Goal: Find specific page/section: Find specific page/section

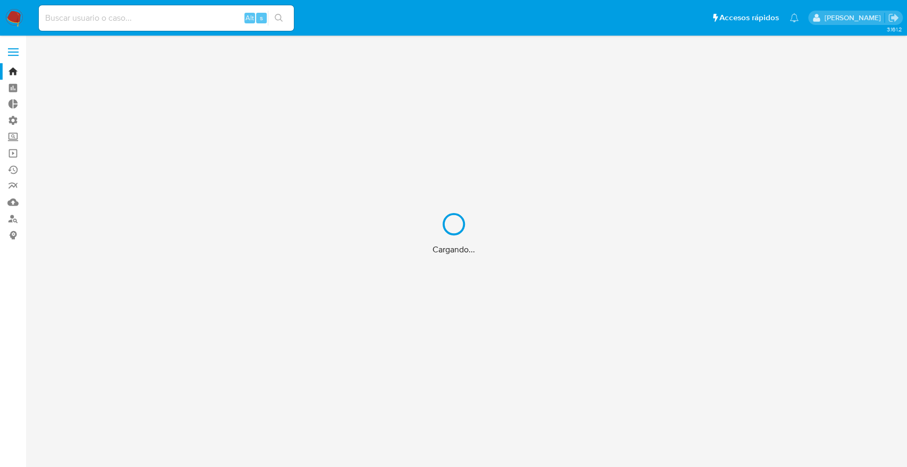
click at [105, 18] on div "Cargando..." at bounding box center [453, 233] width 907 height 467
click at [97, 19] on div "Cargando..." at bounding box center [453, 233] width 907 height 467
click at [96, 19] on input at bounding box center [166, 18] width 255 height 14
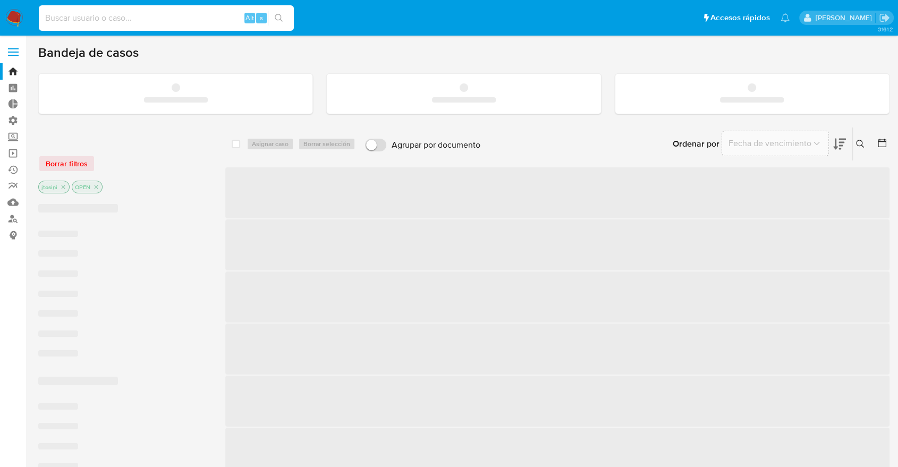
click at [89, 19] on input at bounding box center [166, 18] width 255 height 14
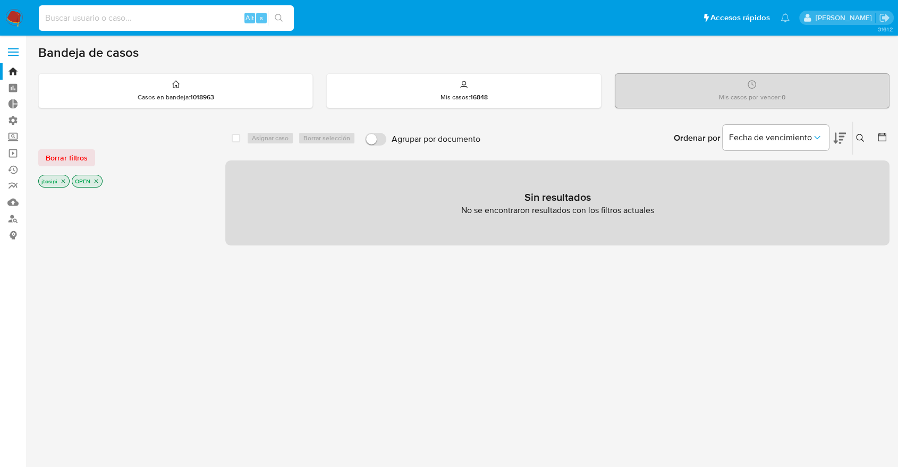
paste input "741175783"
type input "741175783"
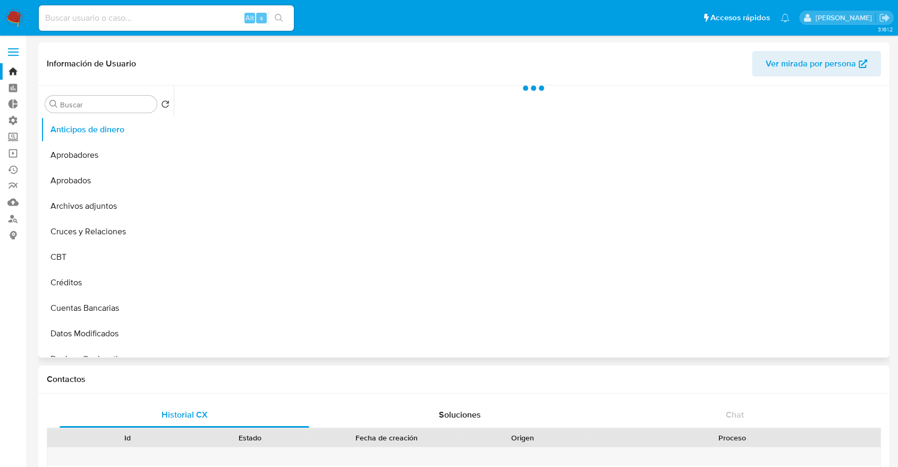
select select "10"
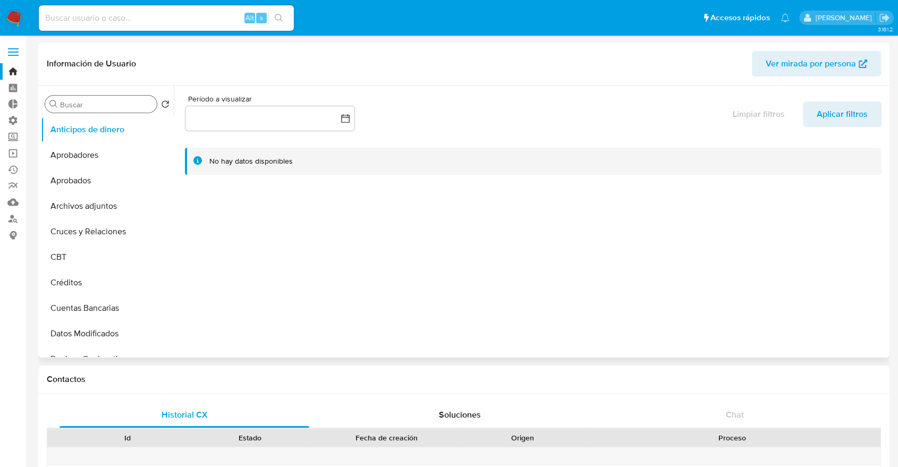
click at [115, 107] on div "Buscar" at bounding box center [101, 104] width 112 height 17
click at [115, 106] on input "Buscar" at bounding box center [106, 105] width 92 height 10
click at [114, 104] on input "Buscar" at bounding box center [106, 105] width 92 height 10
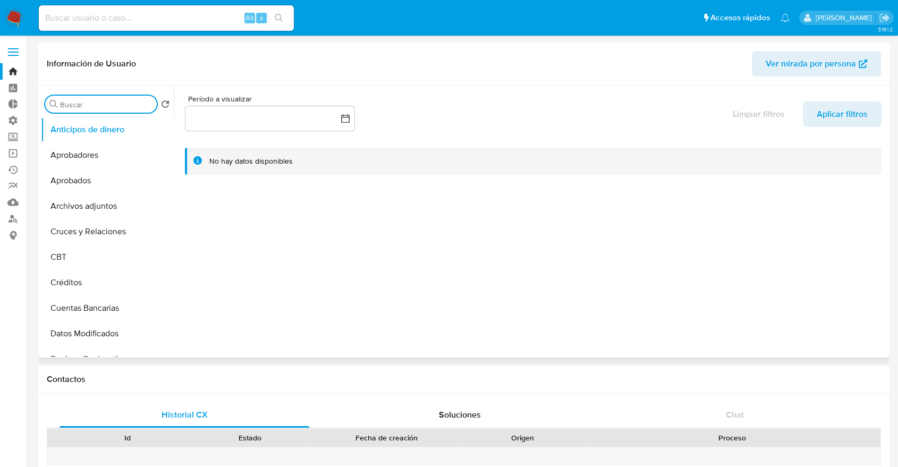
click at [114, 104] on input "Buscar" at bounding box center [106, 105] width 92 height 10
click at [128, 101] on input "Buscar" at bounding box center [106, 105] width 92 height 10
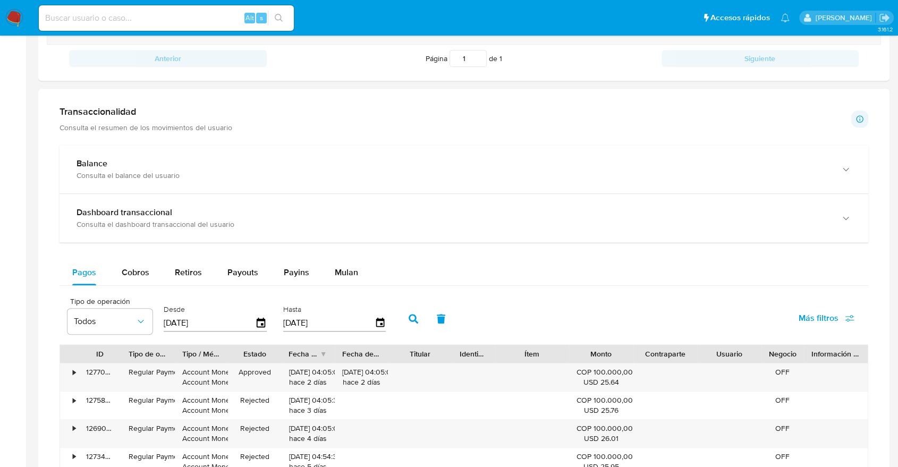
scroll to position [708, 0]
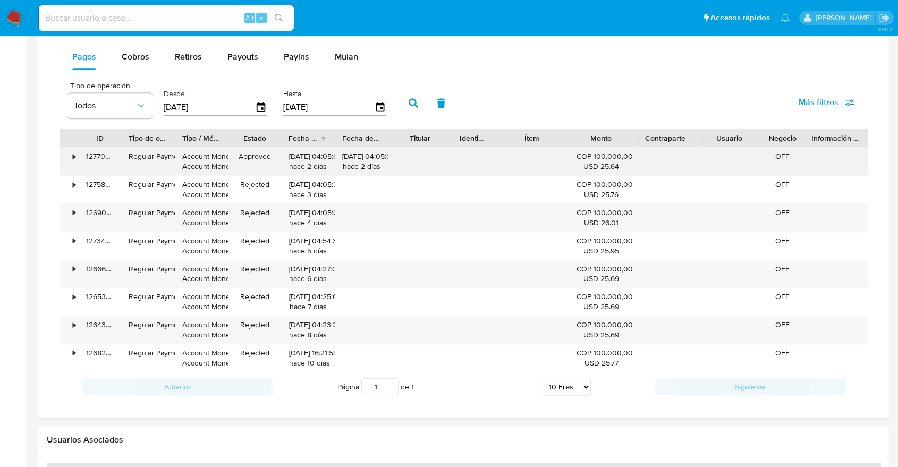
click at [81, 165] on div "127708977752" at bounding box center [100, 162] width 43 height 28
click at [75, 155] on div "•" at bounding box center [74, 156] width 3 height 10
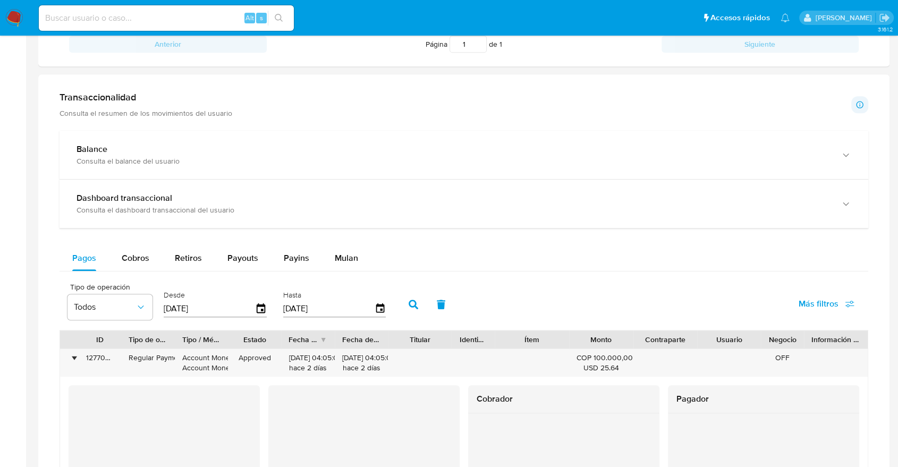
scroll to position [649, 0]
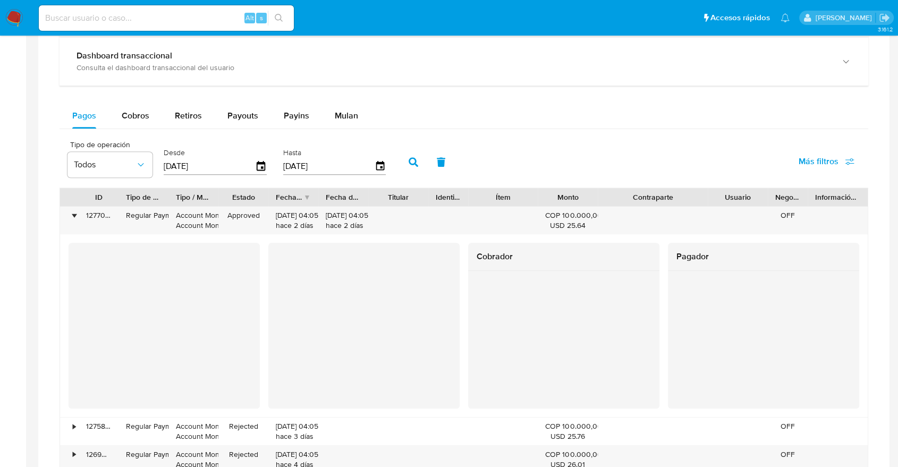
drag, startPoint x: 697, startPoint y: 198, endPoint x: 743, endPoint y: 194, distance: 46.4
click at [743, 194] on div "ID Tipo de operación Tipo / Método Estado Fecha de creación Fecha de aprobación…" at bounding box center [464, 197] width 808 height 18
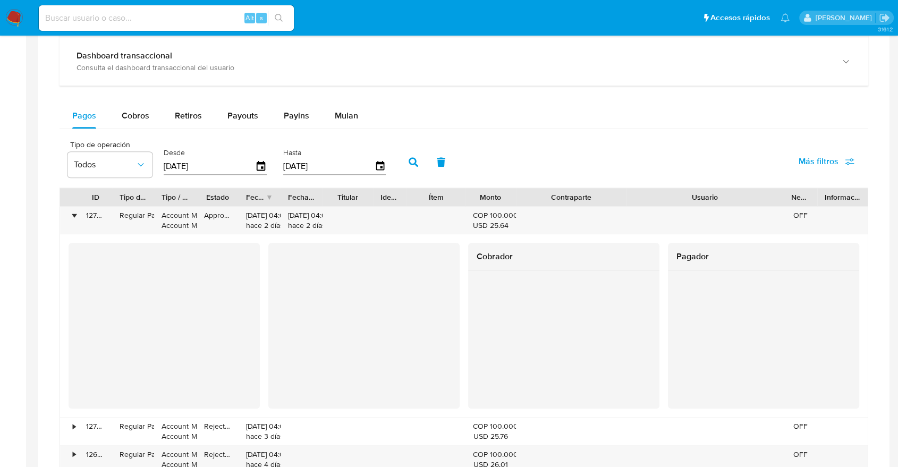
drag, startPoint x: 761, startPoint y: 197, endPoint x: 859, endPoint y: 196, distance: 97.8
click at [859, 196] on div "ID Tipo de operación Tipo / Método Estado Fecha de creación Fecha de aprobación…" at bounding box center [464, 197] width 808 height 18
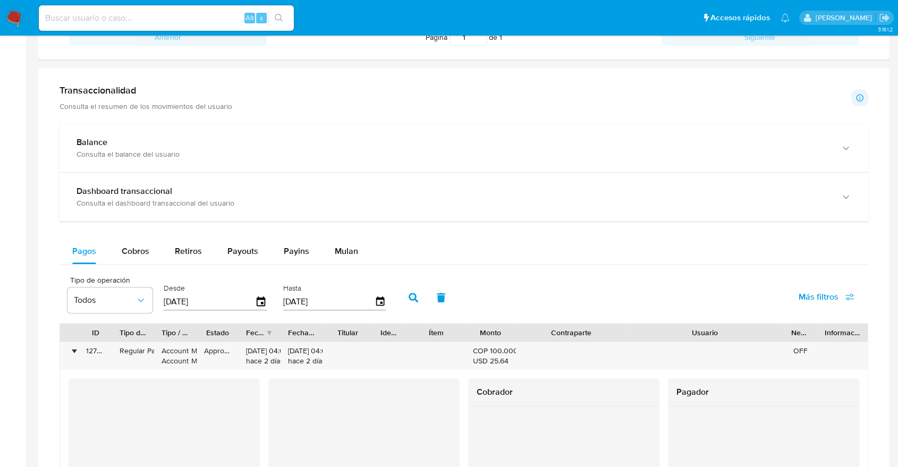
scroll to position [472, 0]
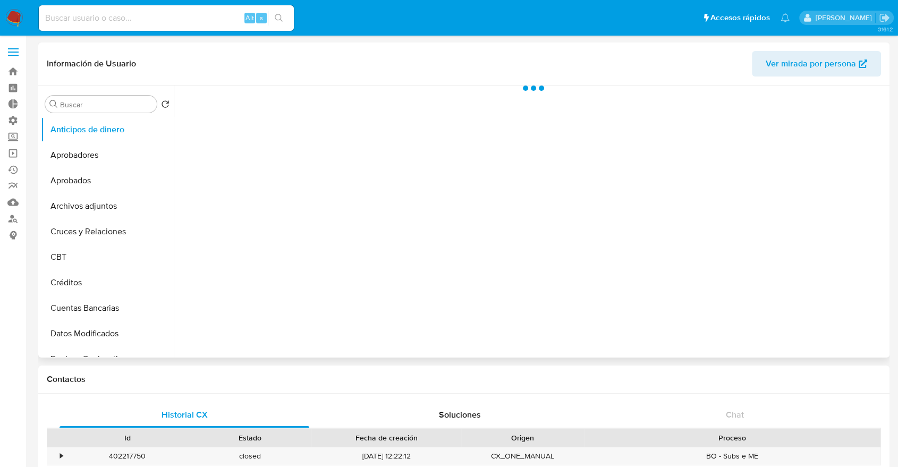
select select "10"
